Goal: Task Accomplishment & Management: Manage account settings

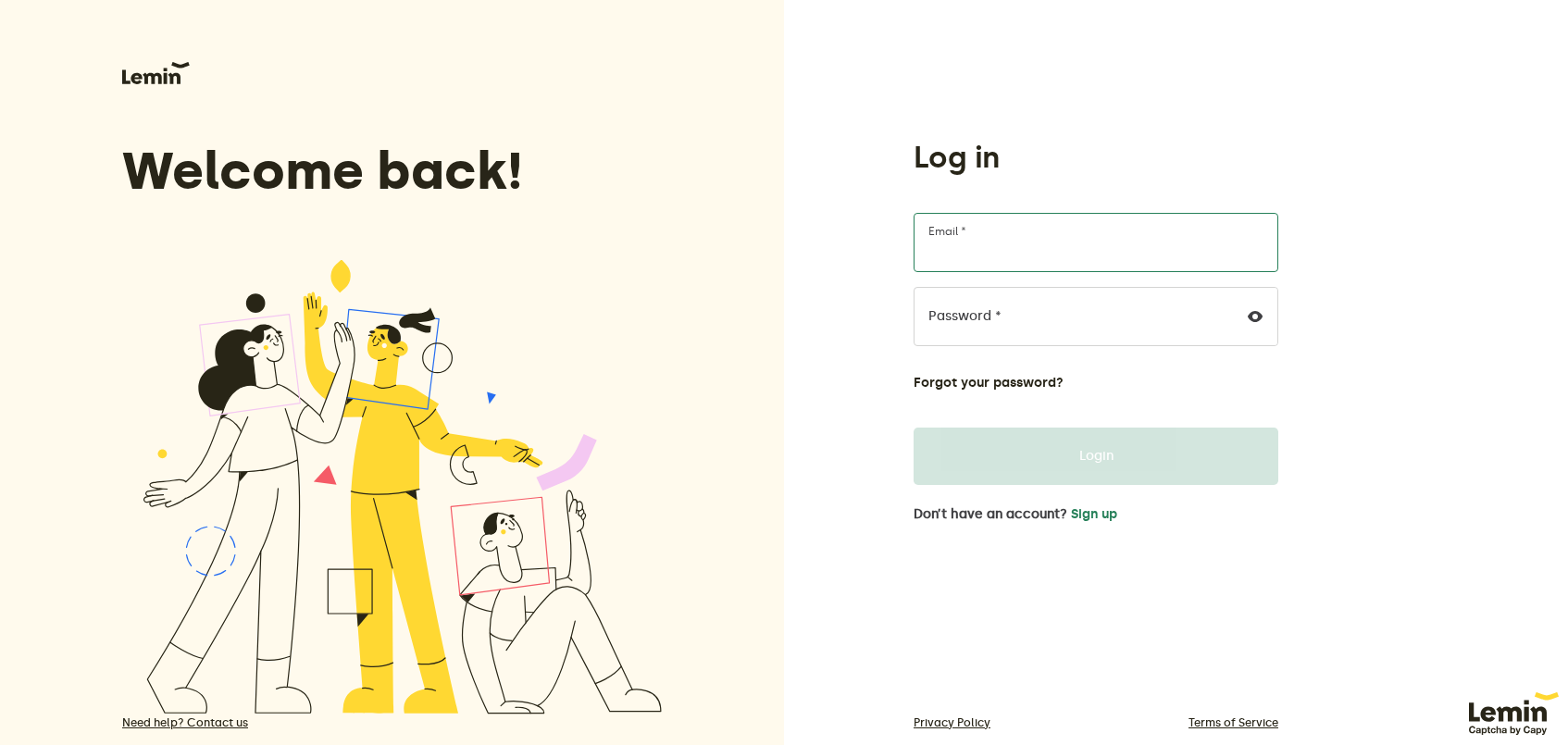
click at [1039, 213] on input "Email *" at bounding box center [1096, 243] width 365 height 59
click at [863, 373] on div "Log in Email * Password * Forgot your password? Login Don’t have an account? Si…" at bounding box center [1175, 394] width 784 height 789
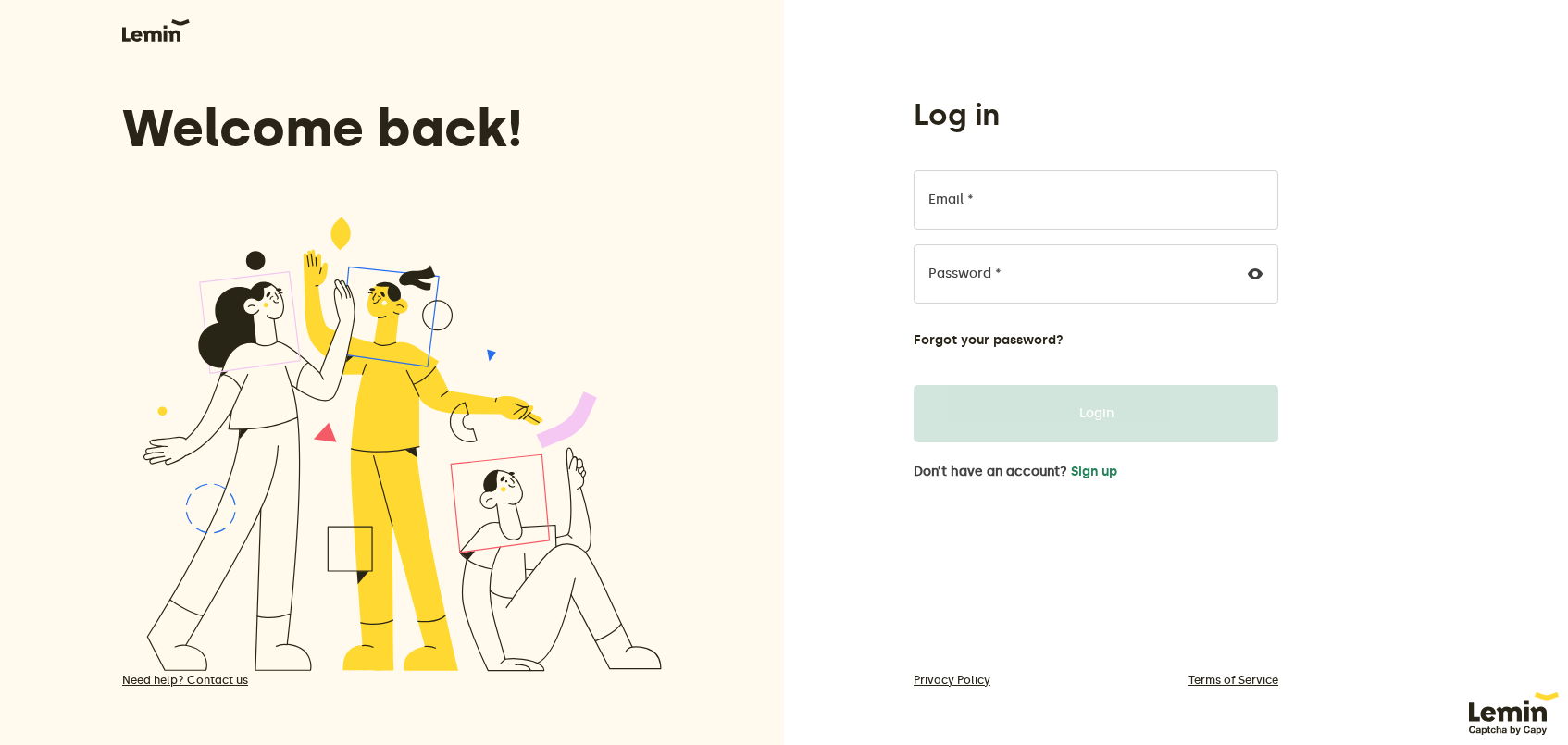
click at [161, 44] on div "Welcome back!" at bounding box center [403, 344] width 563 height 656
click at [158, 32] on img at bounding box center [156, 30] width 68 height 22
click at [1482, 709] on img at bounding box center [1514, 714] width 90 height 44
